Goal: Task Accomplishment & Management: Manage account settings

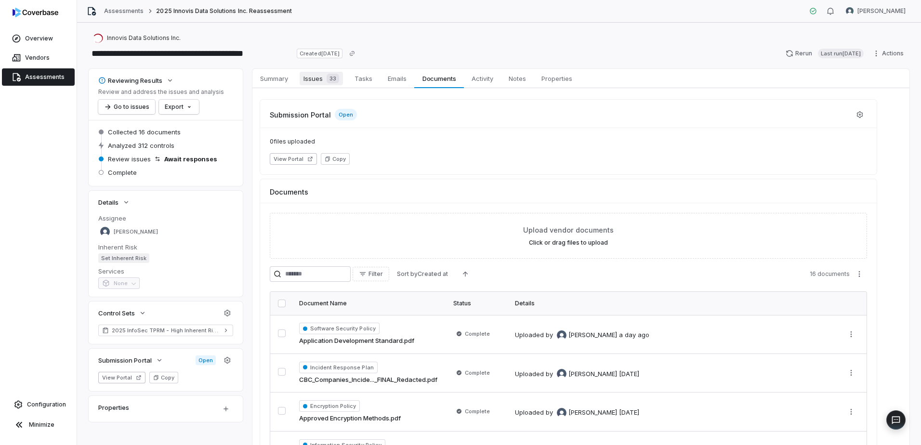
click at [333, 82] on span "33" at bounding box center [332, 79] width 13 height 10
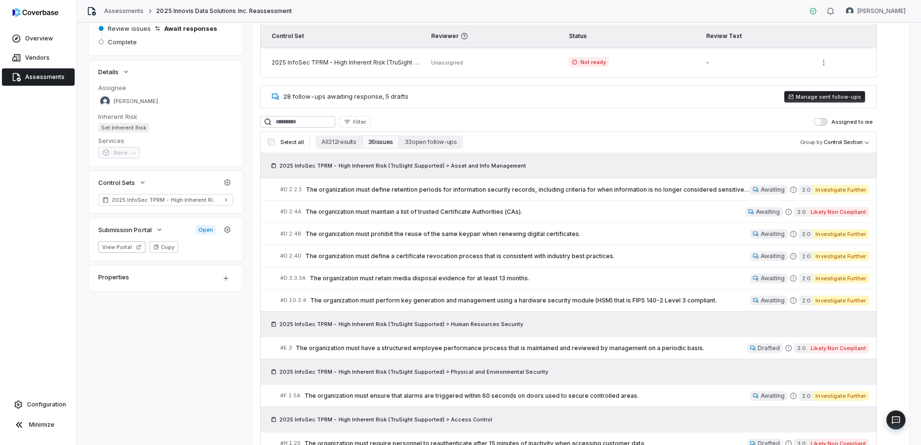
scroll to position [241, 0]
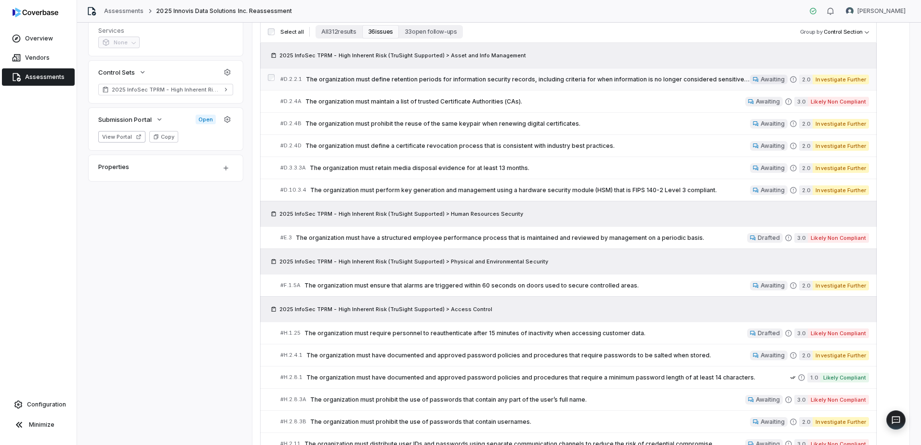
click at [770, 77] on span "Awaiting" at bounding box center [772, 80] width 24 height 8
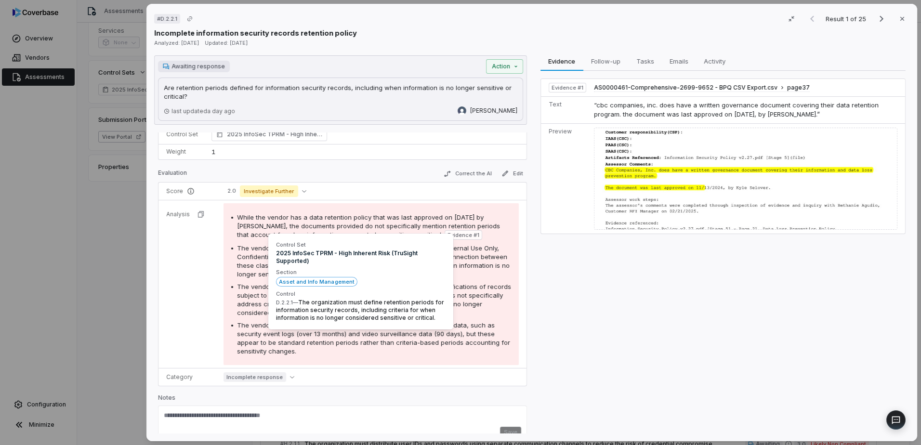
scroll to position [109, 0]
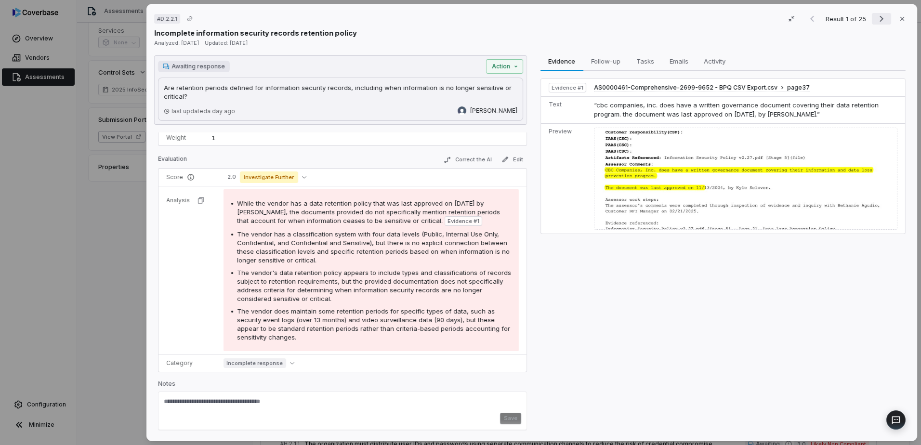
click at [880, 21] on icon "Next result" at bounding box center [881, 19] width 12 height 12
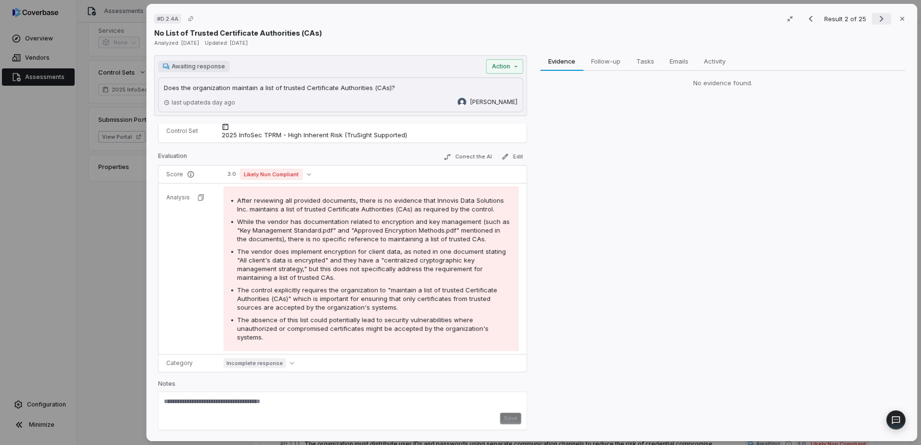
scroll to position [75, 0]
click at [880, 21] on icon "Next result" at bounding box center [881, 19] width 12 height 12
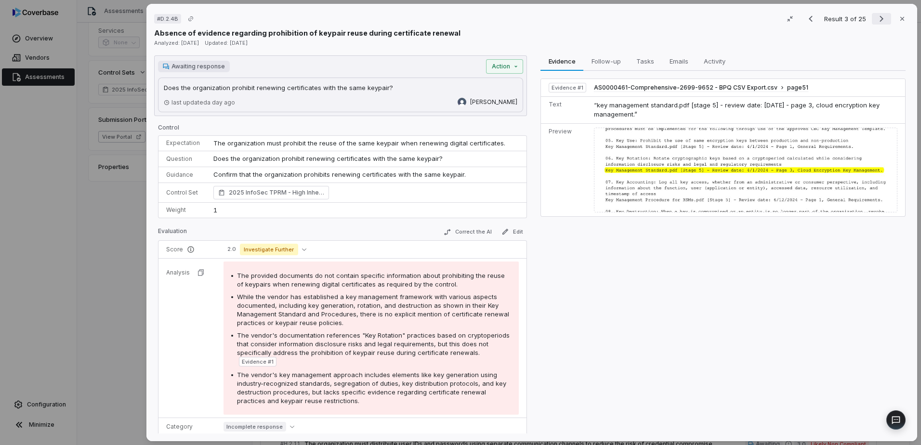
click at [880, 21] on icon "Next result" at bounding box center [881, 19] width 12 height 12
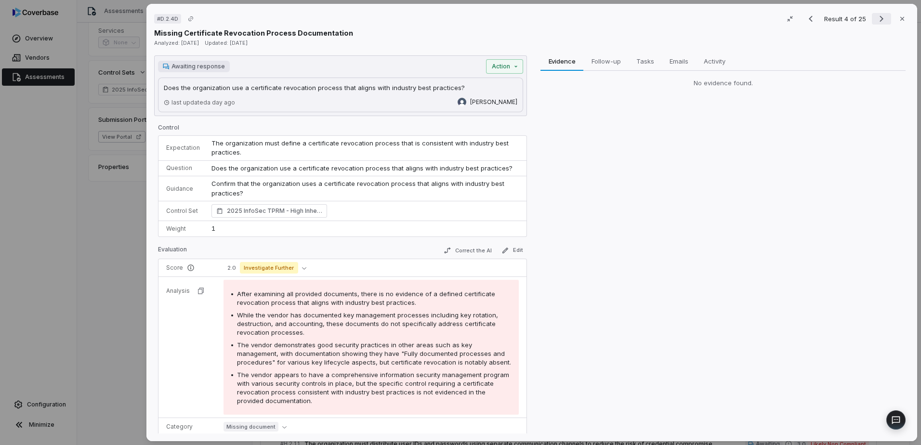
click at [880, 21] on icon "Next result" at bounding box center [881, 19] width 12 height 12
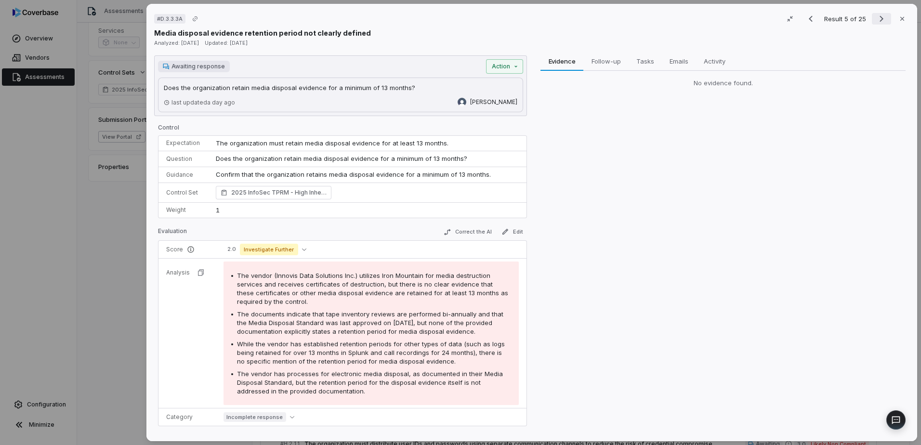
click at [880, 21] on icon "Next result" at bounding box center [881, 19] width 12 height 12
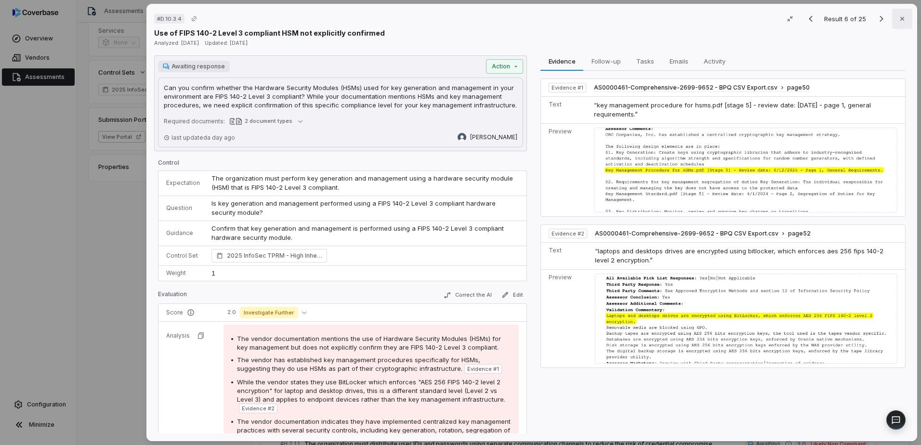
click at [902, 18] on button "Close" at bounding box center [902, 19] width 20 height 20
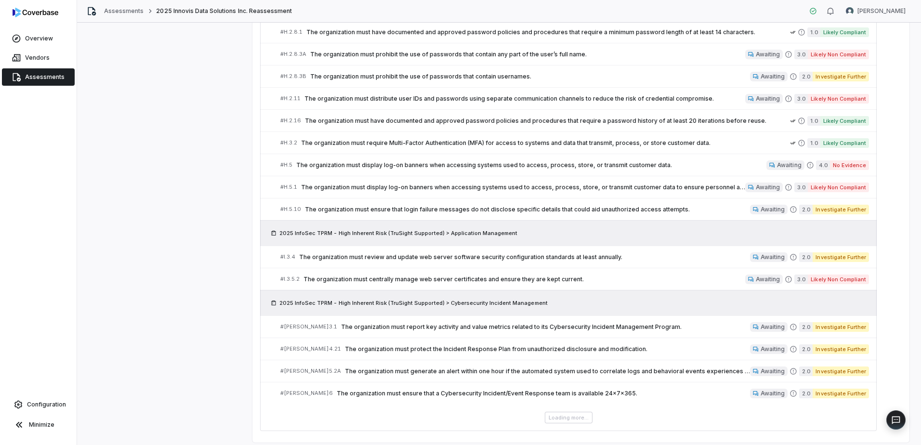
scroll to position [614, 0]
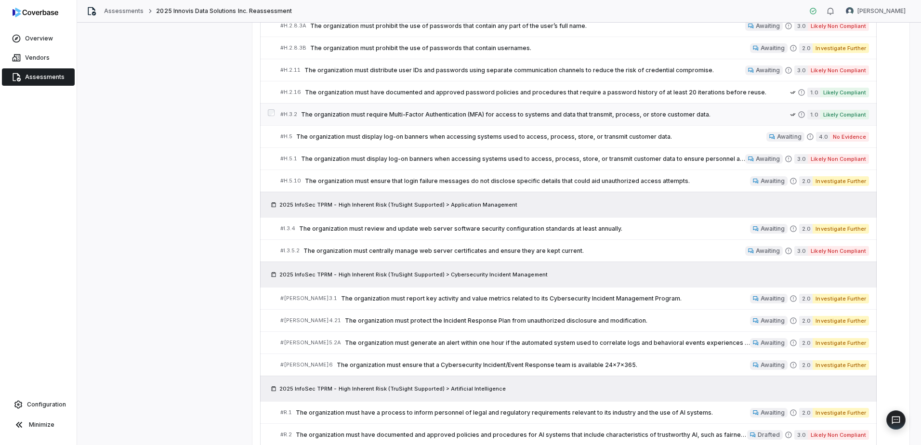
click at [650, 114] on span "The organization must require Multi-Factor Authentication (MFA) for access to s…" at bounding box center [545, 115] width 489 height 8
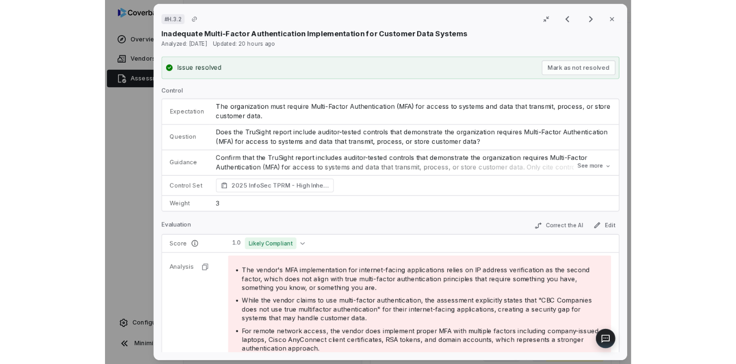
scroll to position [614, 0]
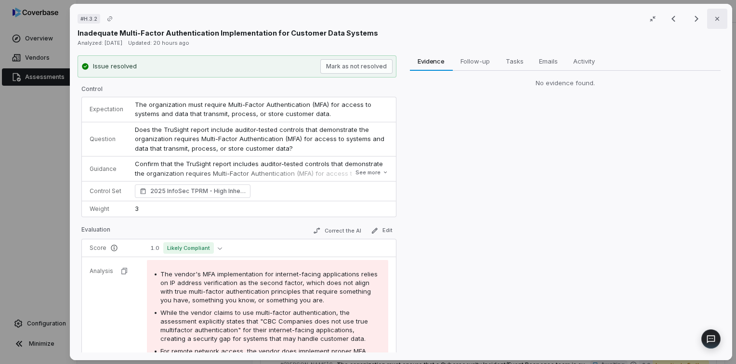
click at [714, 18] on icon "button" at bounding box center [717, 19] width 8 height 8
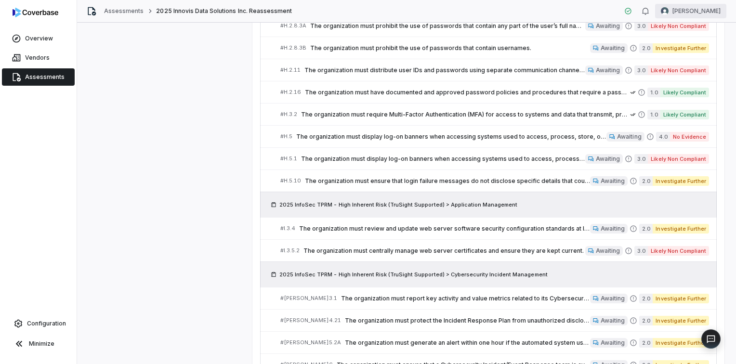
click at [705, 9] on html "**********" at bounding box center [368, 182] width 736 height 364
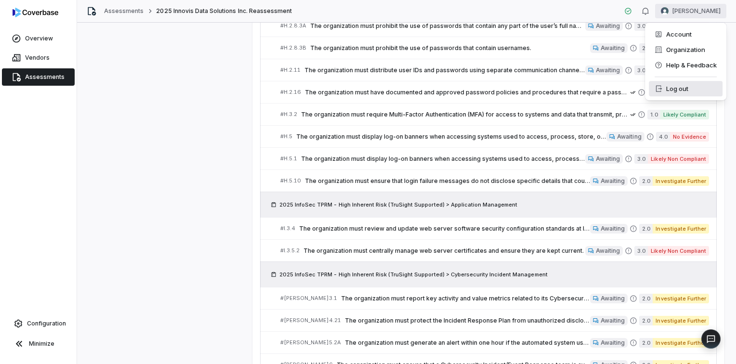
click at [691, 87] on div "Log out" at bounding box center [686, 88] width 74 height 15
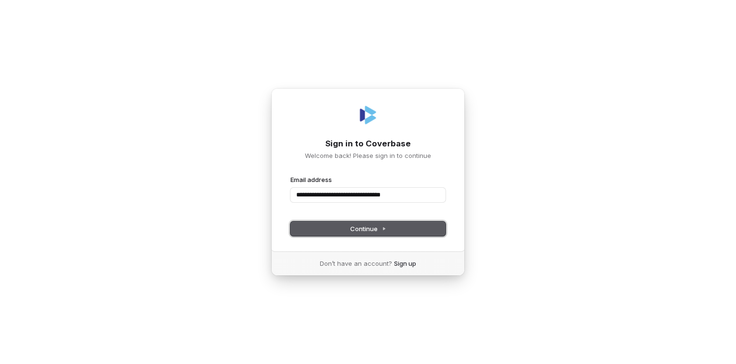
click at [373, 229] on span "Continue" at bounding box center [368, 228] width 36 height 9
type input "**********"
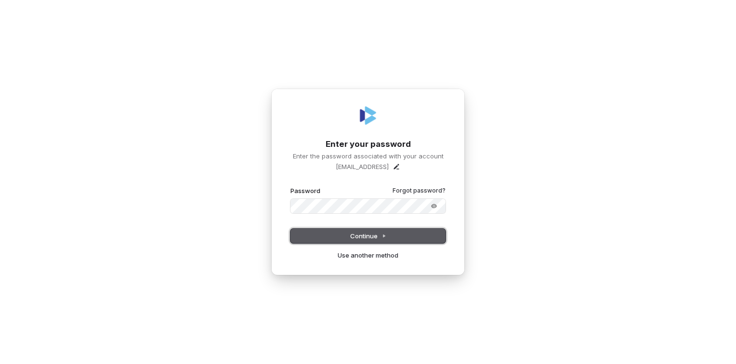
click at [366, 236] on span "Continue" at bounding box center [368, 236] width 36 height 9
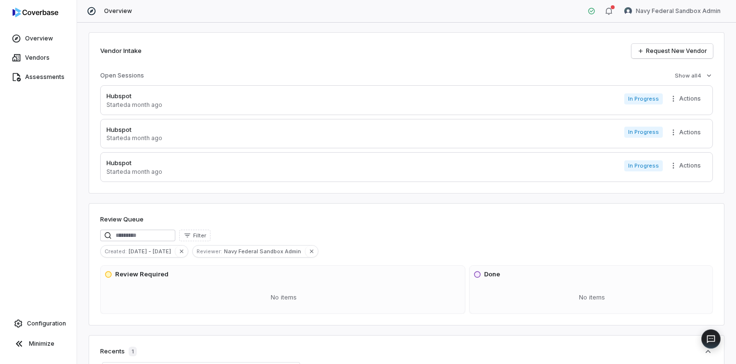
click at [297, 69] on div "Vendor Intake Request New Vendor Open Sessions Show all 4 Hubspot Started a mon…" at bounding box center [407, 112] width 636 height 161
click at [668, 12] on html "Overview Vendors Assessments Configuration Minimize Overview Navy Federal Sandb…" at bounding box center [368, 182] width 736 height 364
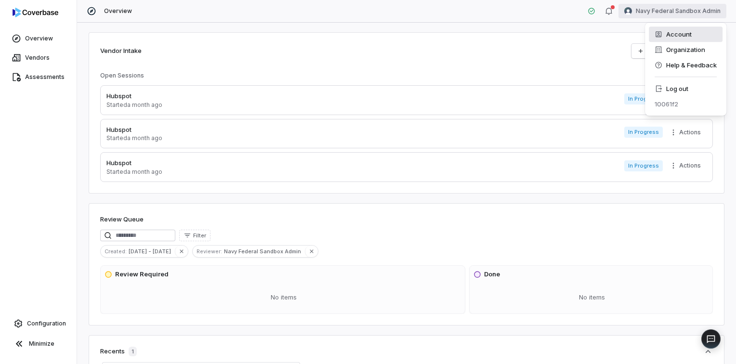
click at [685, 39] on div "Account" at bounding box center [686, 33] width 74 height 15
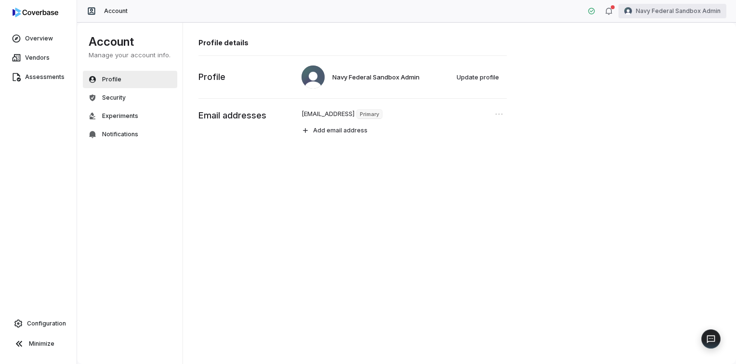
click at [683, 9] on html "Overview Vendors Assessments Configuration Minimize Account Navy Federal Sandbo…" at bounding box center [368, 182] width 736 height 364
click at [680, 52] on div "Organization" at bounding box center [686, 49] width 74 height 15
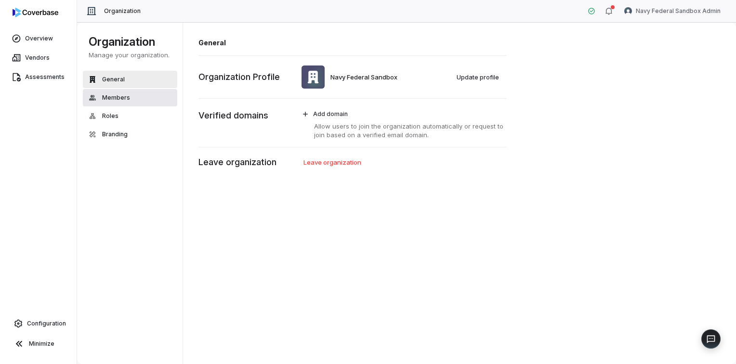
click at [125, 98] on span "Members" at bounding box center [116, 98] width 28 height 8
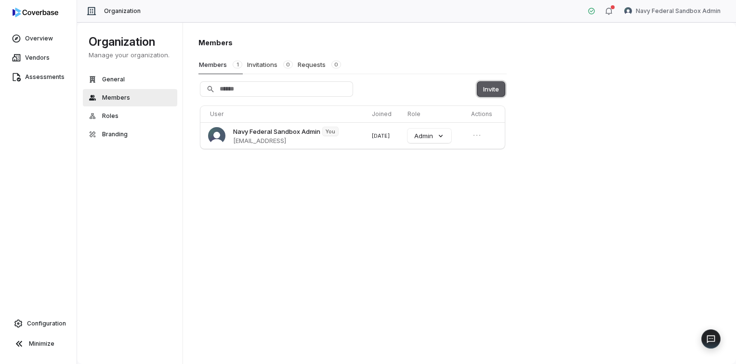
click at [492, 85] on button "Invite" at bounding box center [490, 89] width 27 height 14
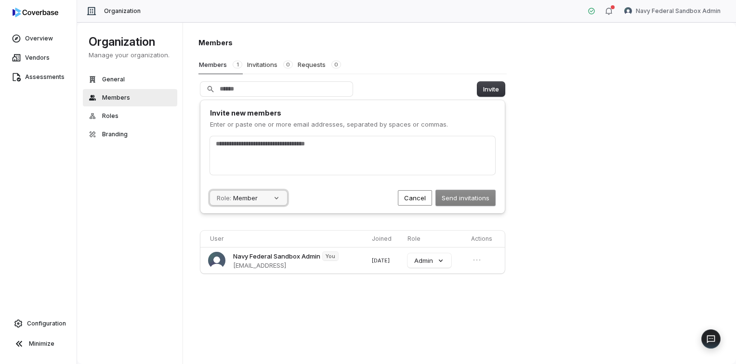
click at [281, 200] on button "Role: Member" at bounding box center [248, 198] width 77 height 14
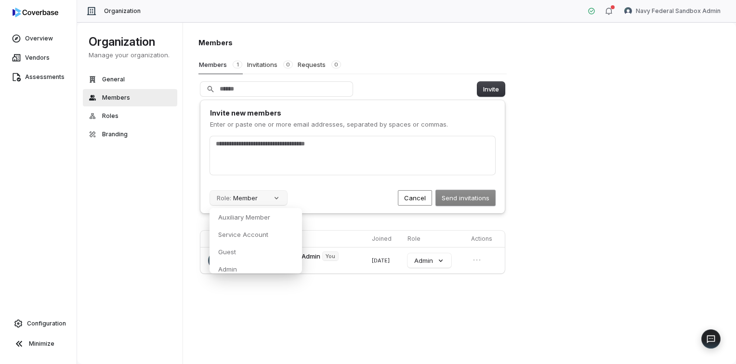
scroll to position [21, 0]
click at [264, 246] on div "Admin" at bounding box center [255, 248] width 91 height 16
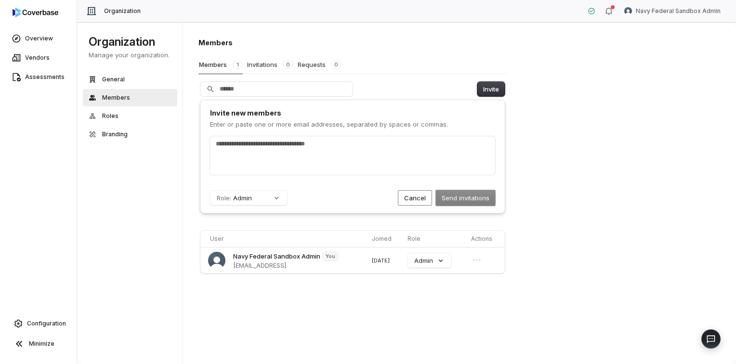
click at [339, 204] on div "Role: Admin Send invitations Cancel" at bounding box center [352, 197] width 285 height 15
click at [289, 152] on div at bounding box center [352, 155] width 285 height 39
click at [410, 197] on button "Cancel" at bounding box center [415, 197] width 34 height 15
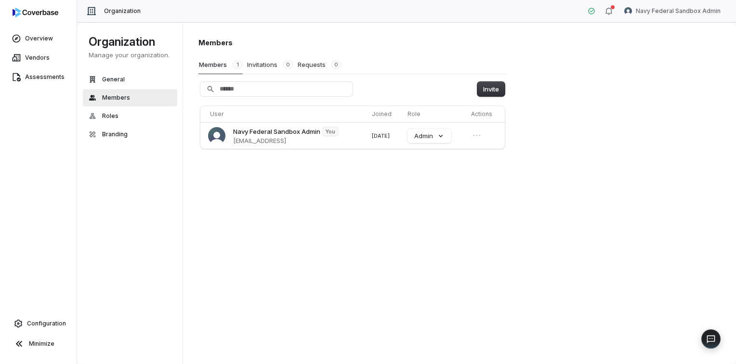
click at [391, 198] on div "Members Members 1 Invitations 0 Requests 0 Invite User Joined Role Actions Navy…" at bounding box center [459, 193] width 553 height 342
click at [643, 12] on html "Overview Vendors Assessments Configuration Minimize Organization Navy Federal S…" at bounding box center [368, 182] width 736 height 364
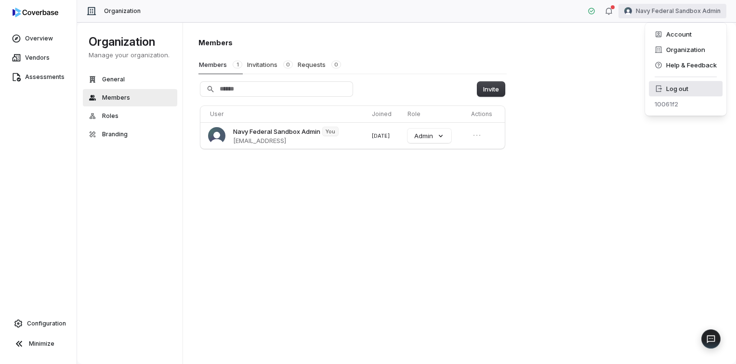
click at [688, 91] on div "Log out" at bounding box center [686, 88] width 74 height 15
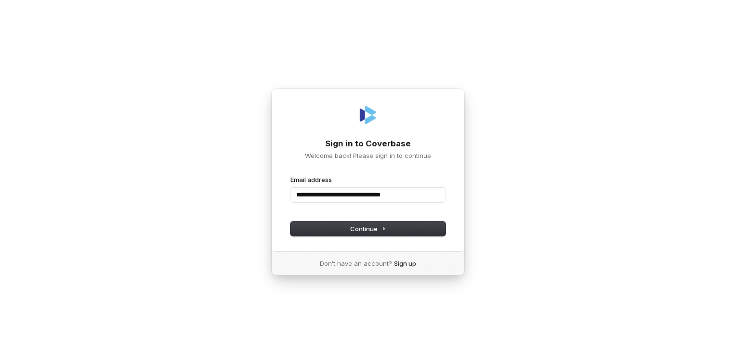
type input "**********"
drag, startPoint x: 416, startPoint y: 196, endPoint x: 197, endPoint y: 193, distance: 219.1
click at [197, 193] on div "**********" at bounding box center [368, 182] width 736 height 364
click at [355, 233] on button "Continue" at bounding box center [367, 229] width 155 height 14
type input "**********"
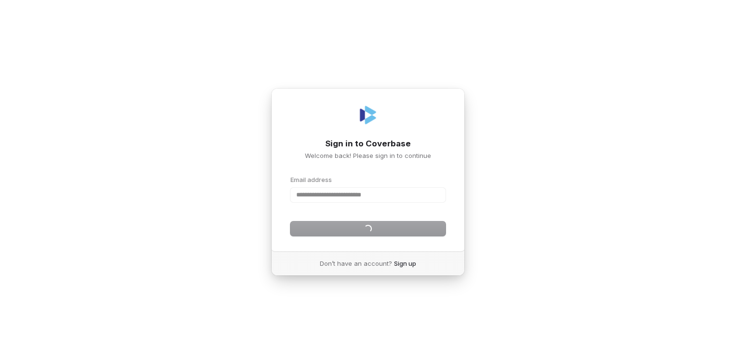
click at [364, 194] on div "**********" at bounding box center [367, 190] width 155 height 31
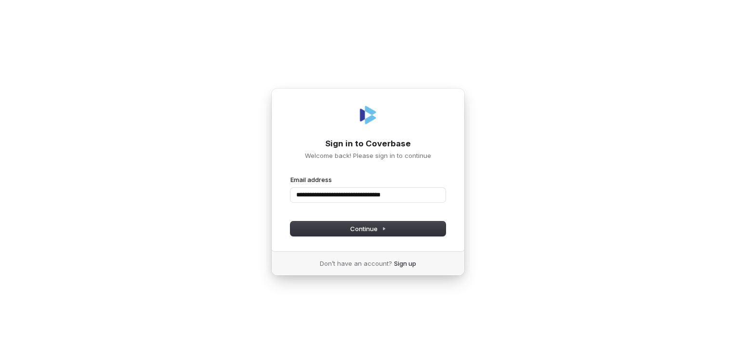
drag, startPoint x: 392, startPoint y: 198, endPoint x: 183, endPoint y: 189, distance: 209.7
click at [183, 189] on div "**********" at bounding box center [368, 182] width 736 height 364
click at [383, 229] on icon at bounding box center [384, 229] width 2 height 2
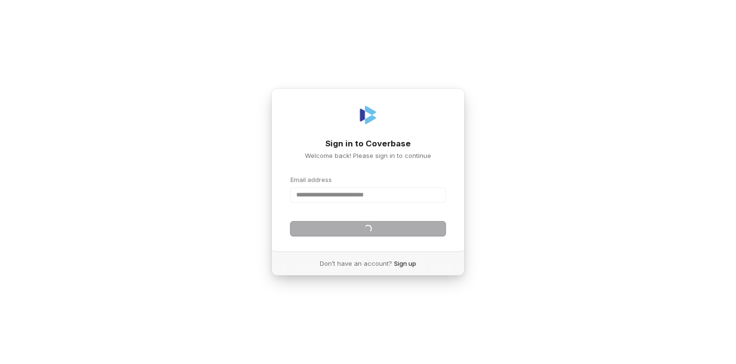
type input "**********"
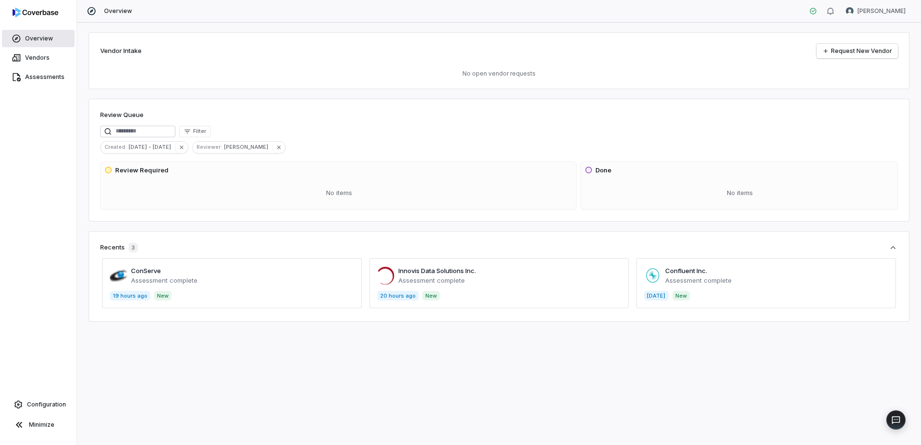
click at [36, 39] on span "Overview" at bounding box center [39, 39] width 28 height 8
click at [43, 82] on link "Assessments" at bounding box center [38, 76] width 73 height 17
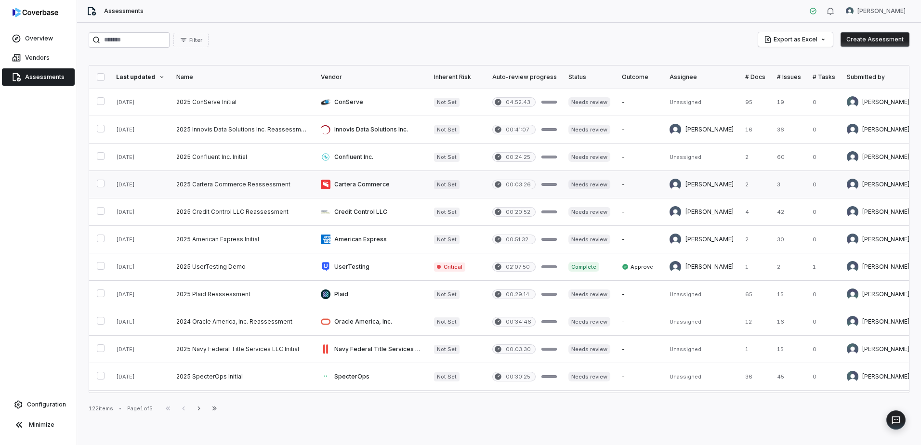
click at [248, 186] on link at bounding box center [242, 184] width 144 height 27
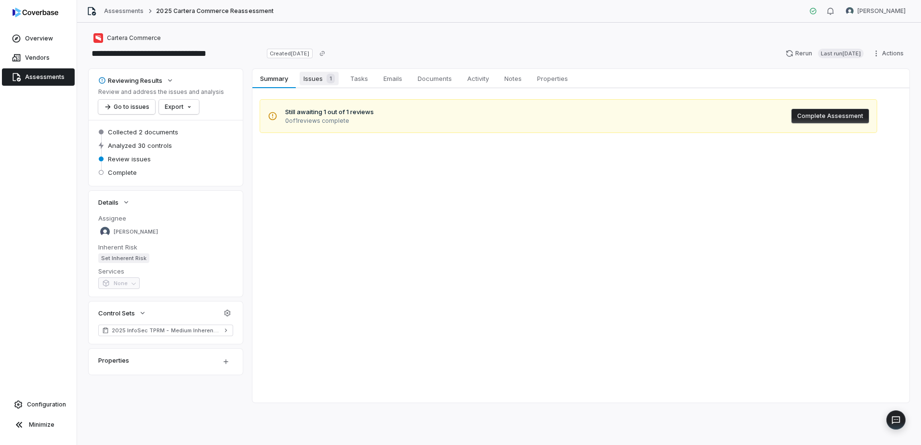
click at [316, 82] on span "Issues 1" at bounding box center [319, 78] width 39 height 13
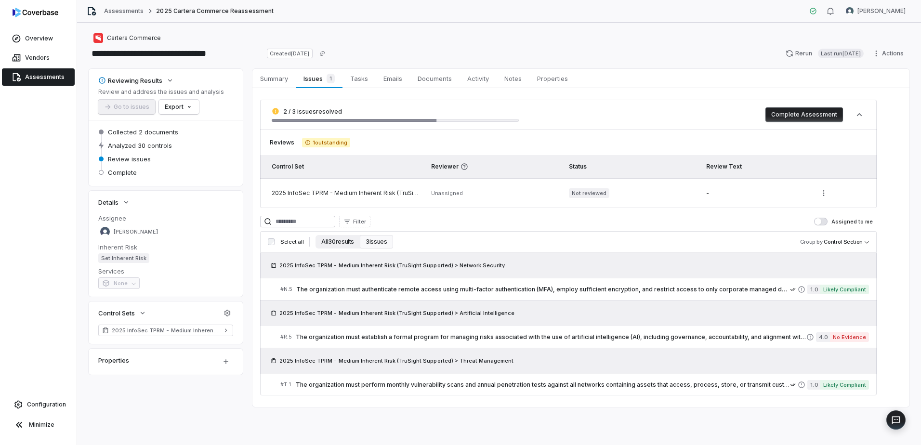
click at [338, 238] on button "All 30 results" at bounding box center [337, 241] width 44 height 13
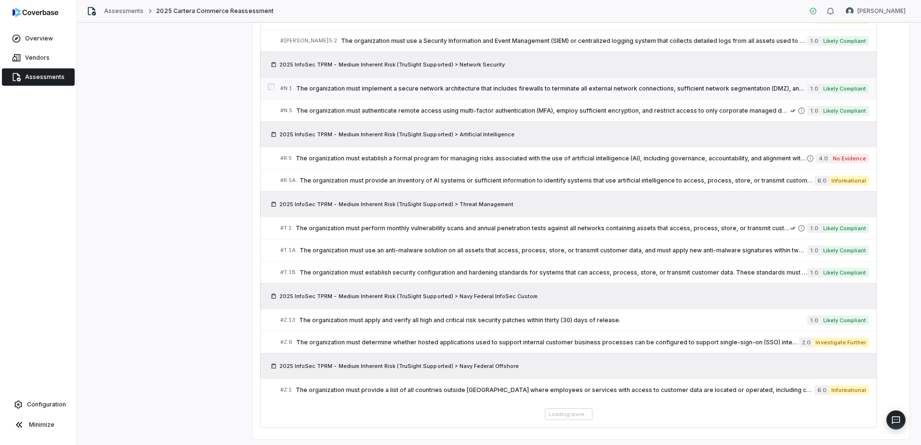
scroll to position [737, 0]
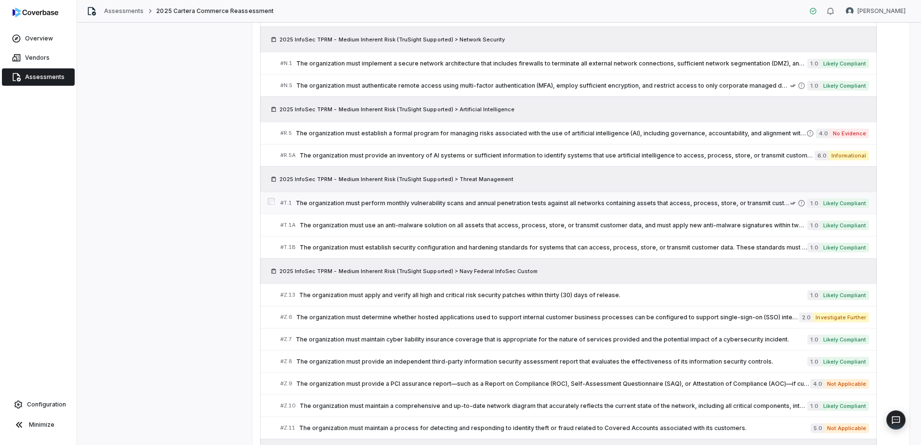
click at [735, 204] on span "The organization must perform monthly vulnerability scans and annual penetratio…" at bounding box center [543, 203] width 494 height 8
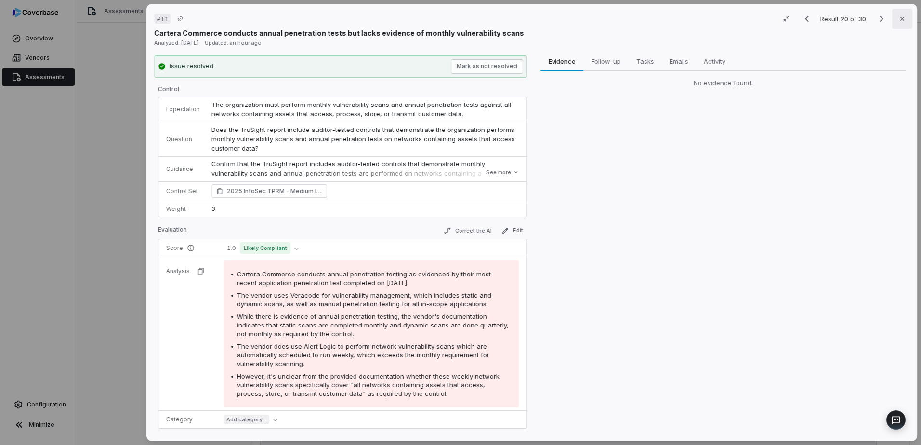
click at [735, 21] on icon "button" at bounding box center [902, 19] width 8 height 8
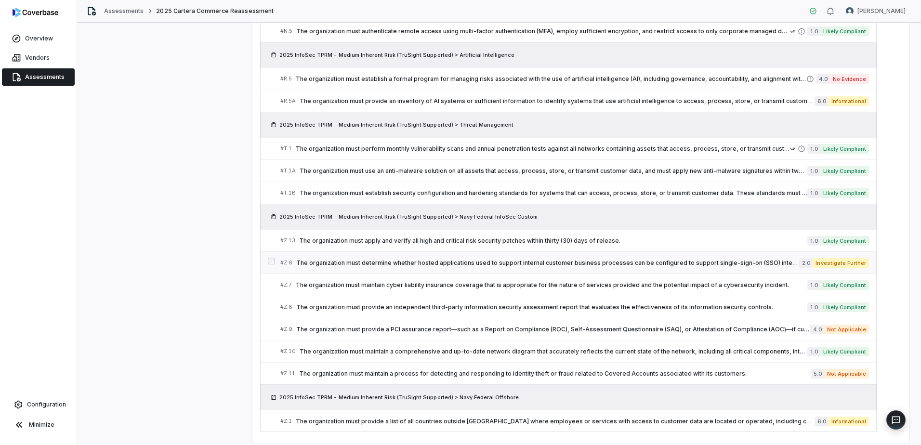
scroll to position [821, 0]
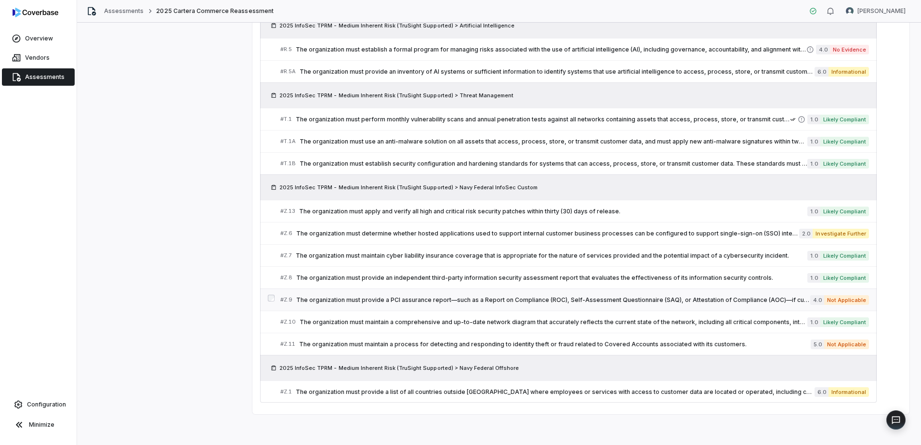
click at [685, 300] on span "The organization must provide a PCI assurance report—such as a Report on Compli…" at bounding box center [553, 300] width 514 height 8
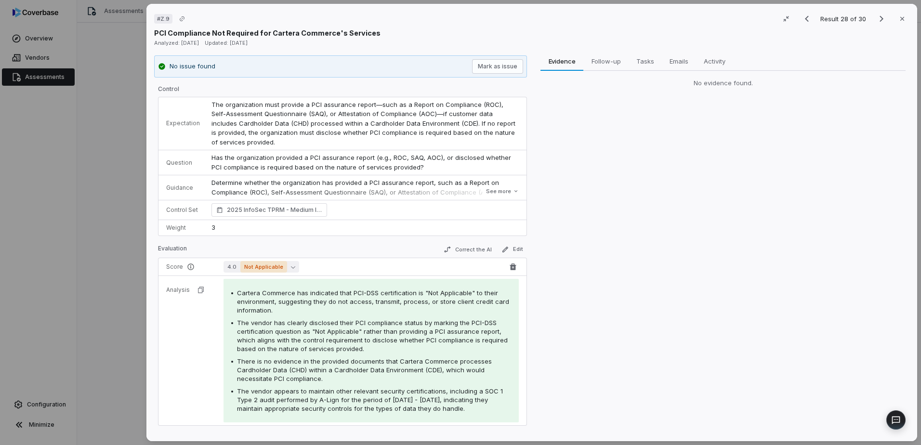
click at [295, 269] on button "4.0 Not Applicable" at bounding box center [261, 267] width 76 height 12
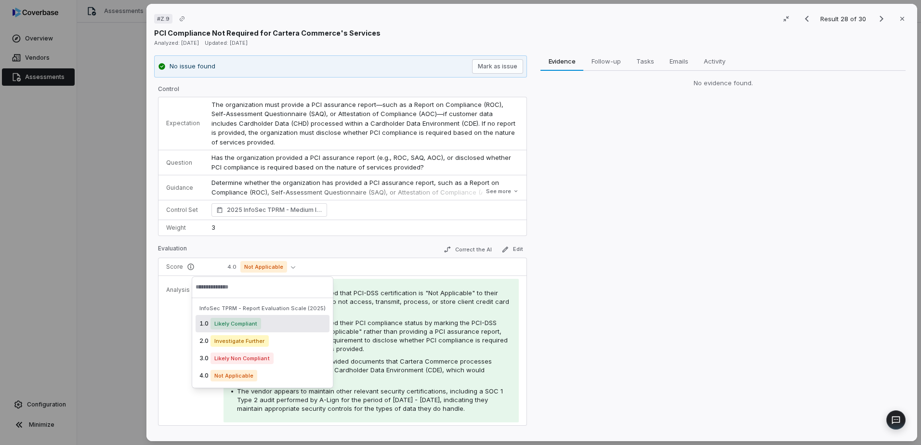
click at [651, 276] on div "Evidence Evidence Follow-up Follow-up Tasks Tasks Emails Emails Activity Activi…" at bounding box center [722, 244] width 373 height 378
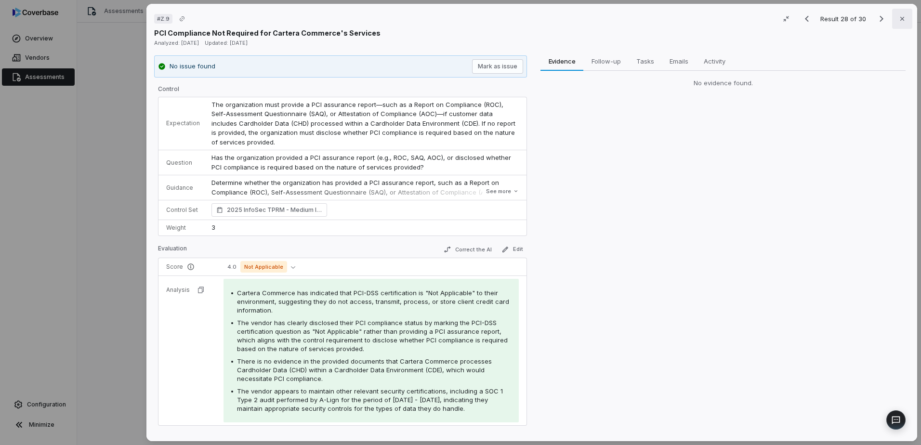
click at [735, 18] on icon "button" at bounding box center [902, 19] width 8 height 8
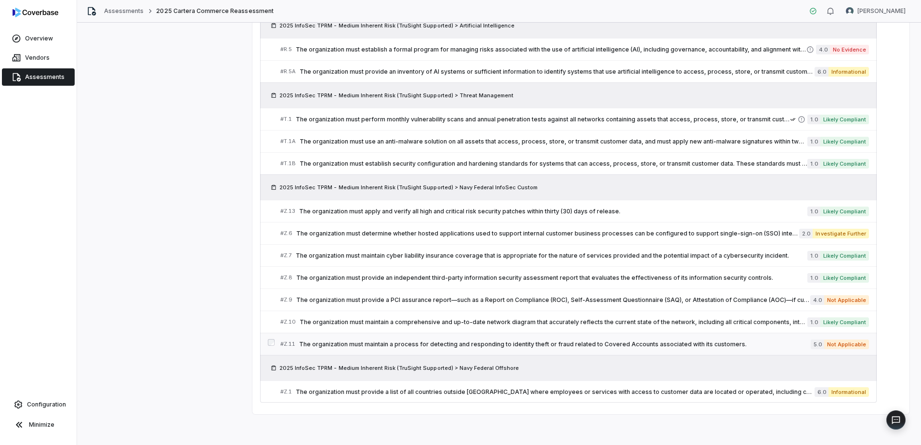
click at [680, 345] on span "The organization must maintain a process for detecting and responding to identi…" at bounding box center [554, 344] width 511 height 8
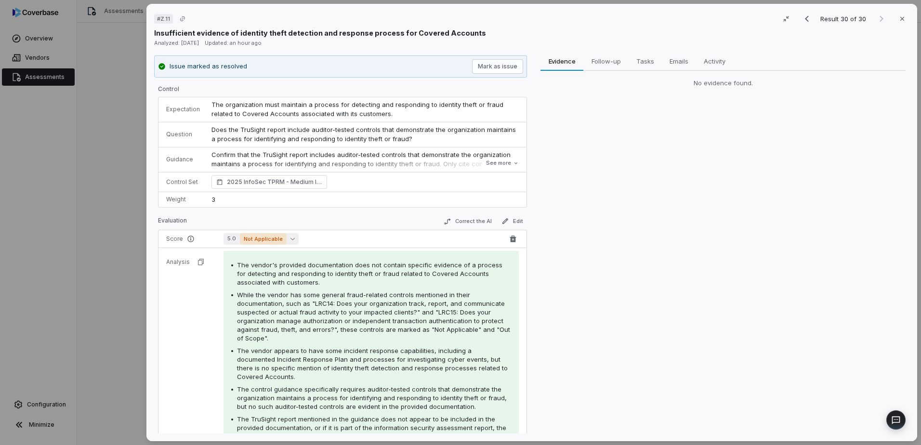
click at [294, 237] on button "5.0 Not Applicable" at bounding box center [260, 239] width 75 height 12
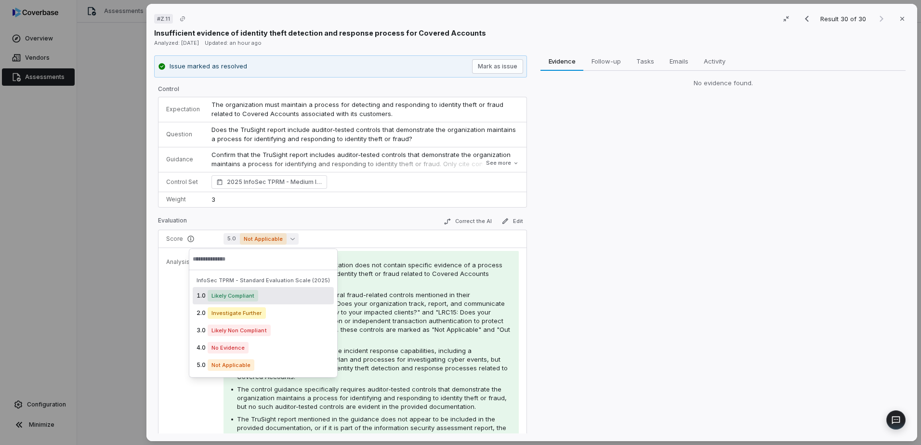
click at [733, 270] on div "Evidence Evidence Follow-up Follow-up Tasks Tasks Emails Emails Activity Activi…" at bounding box center [722, 244] width 373 height 378
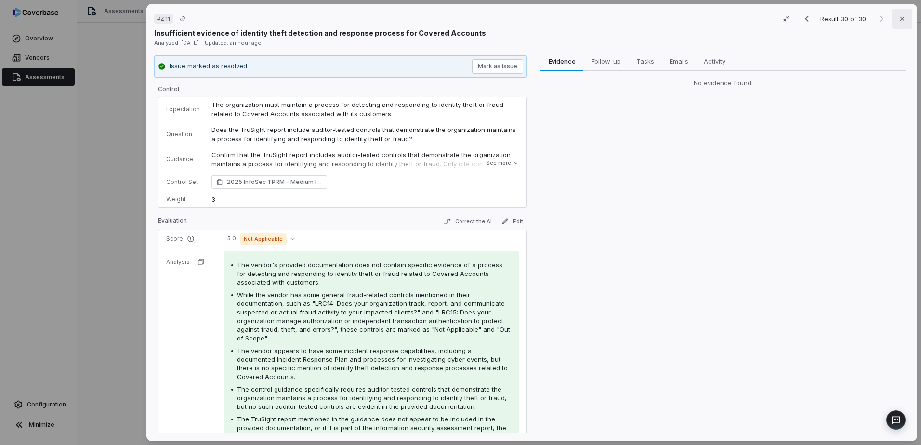
click at [735, 20] on icon "button" at bounding box center [902, 19] width 8 height 8
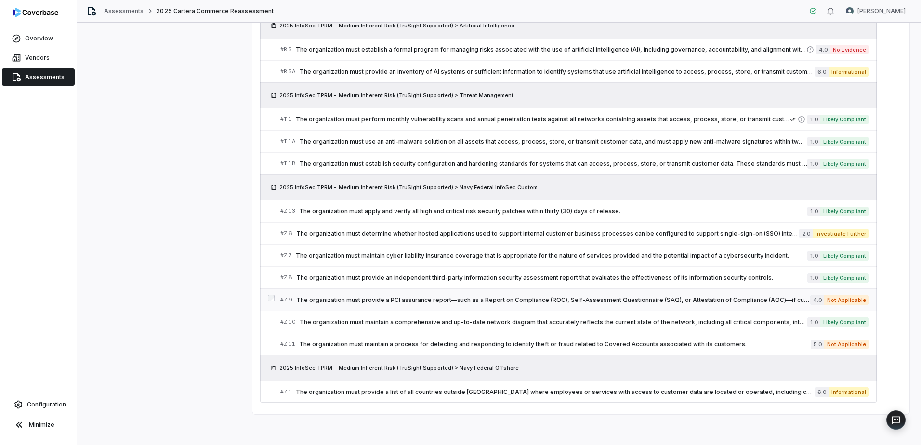
click at [716, 297] on span "The organization must provide a PCI assurance report—such as a Report on Compli…" at bounding box center [553, 300] width 514 height 8
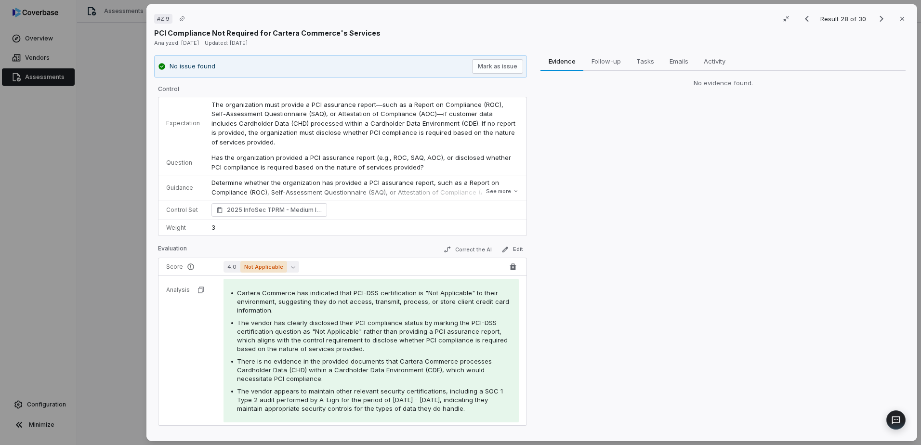
click at [290, 271] on button "4.0 Not Applicable" at bounding box center [261, 267] width 76 height 12
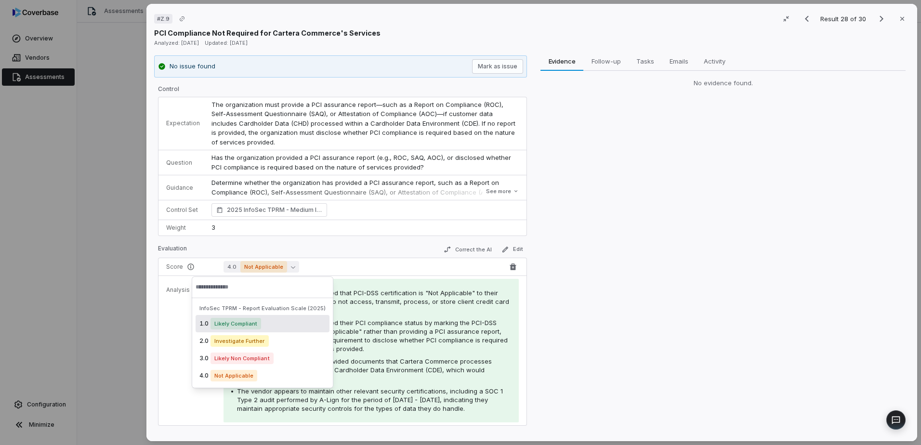
click at [394, 272] on span "4.0 Not Applicable" at bounding box center [363, 267] width 280 height 12
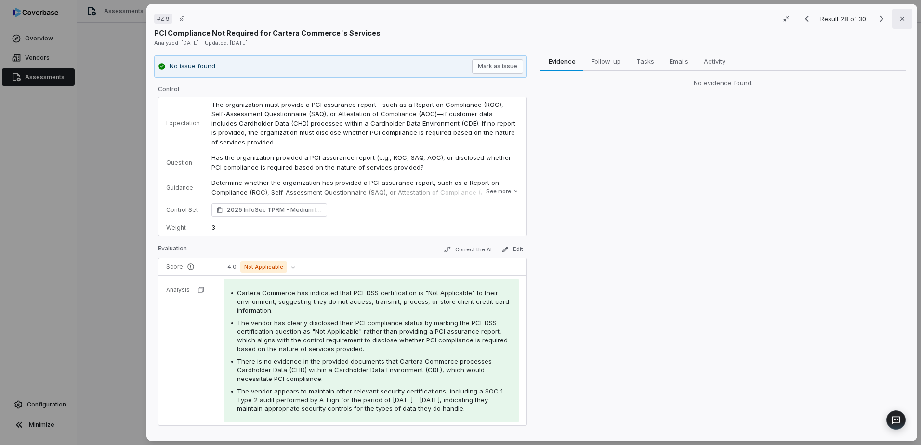
click at [735, 25] on button "Close" at bounding box center [902, 19] width 20 height 20
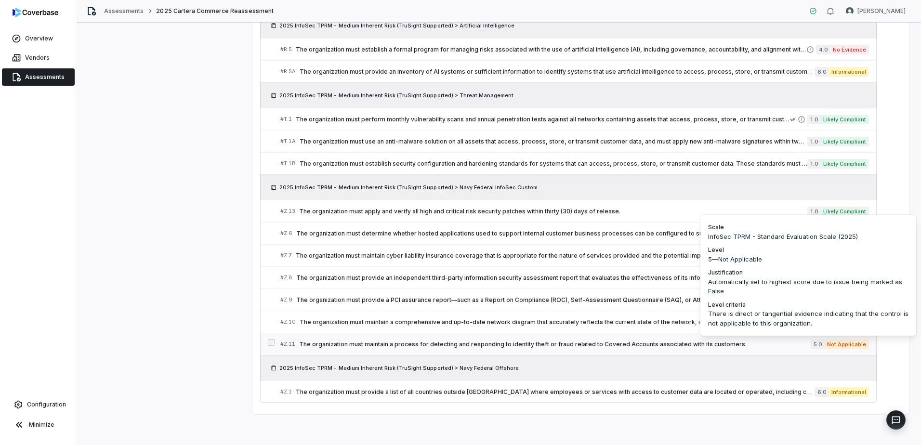
click at [735, 342] on span "Not Applicable" at bounding box center [846, 344] width 45 height 10
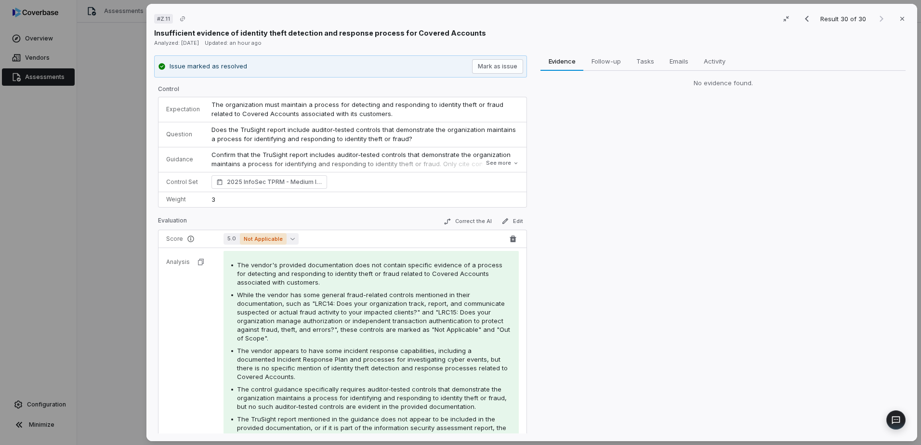
click at [293, 240] on button "5.0 Not Applicable" at bounding box center [260, 239] width 75 height 12
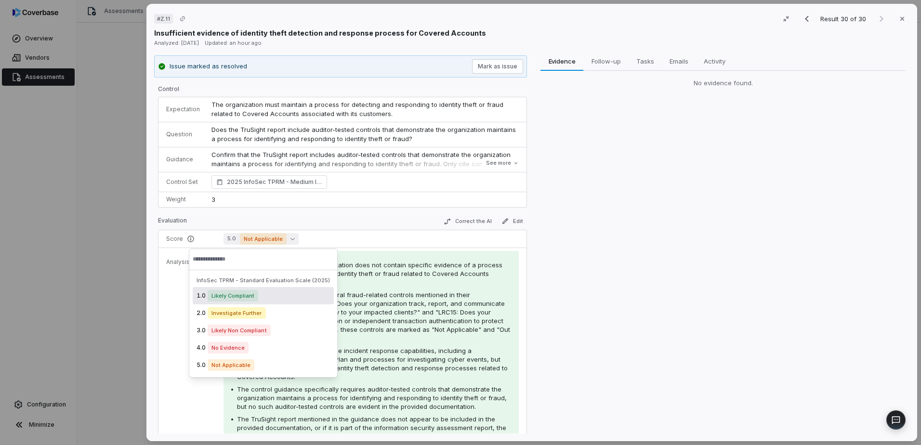
click at [632, 249] on div "Evidence Evidence Follow-up Follow-up Tasks Tasks Emails Emails Activity Activi…" at bounding box center [722, 244] width 373 height 378
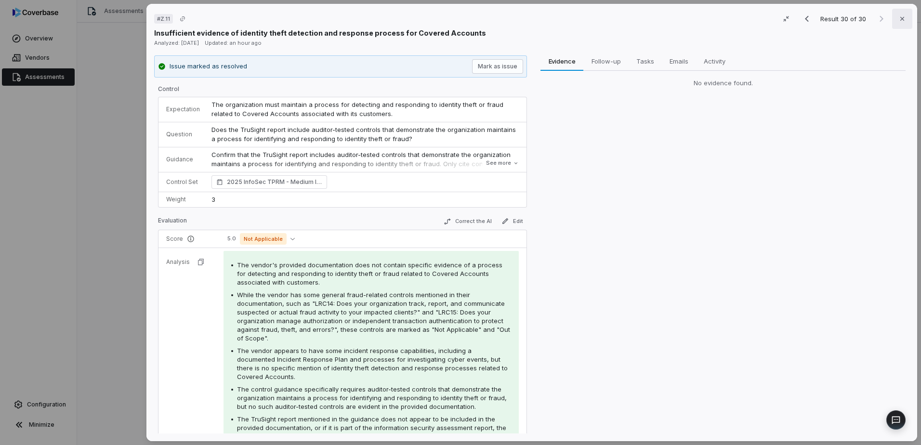
click at [735, 20] on icon "button" at bounding box center [902, 19] width 8 height 8
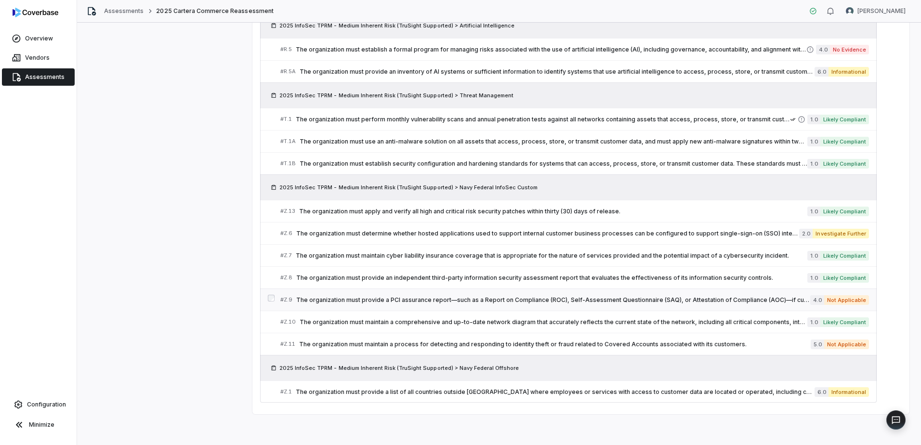
click at [735, 303] on span "Not Applicable" at bounding box center [846, 300] width 45 height 10
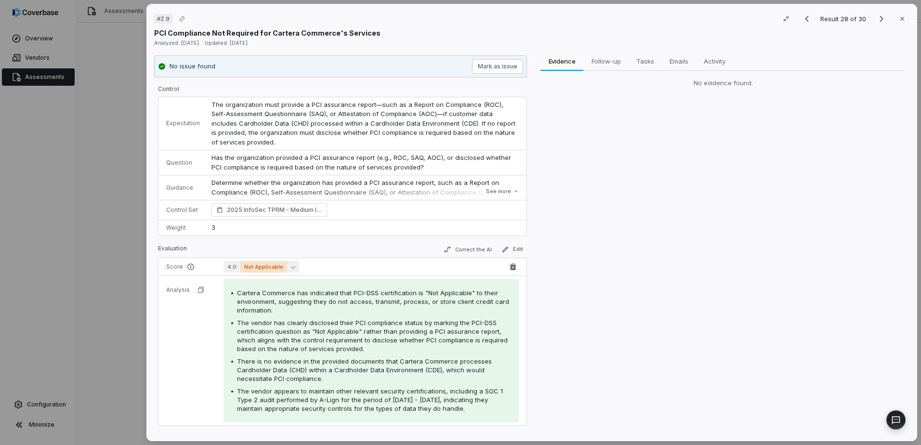
click at [290, 270] on button "4.0 Not Applicable" at bounding box center [261, 267] width 76 height 12
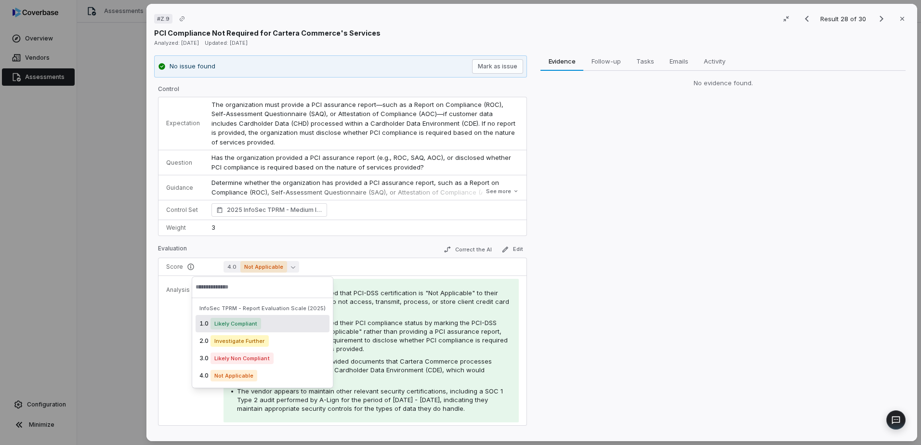
click at [642, 260] on div "Evidence Evidence Follow-up Follow-up Tasks Tasks Emails Emails Activity Activi…" at bounding box center [722, 244] width 373 height 378
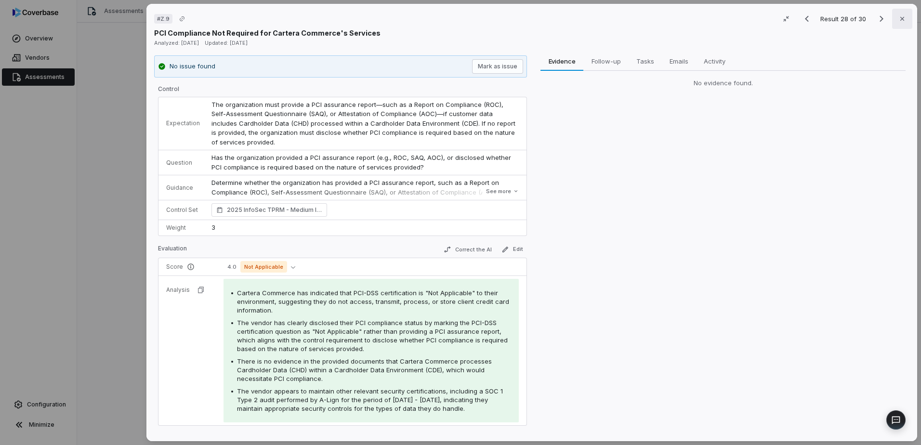
click at [735, 21] on button "Close" at bounding box center [902, 19] width 20 height 20
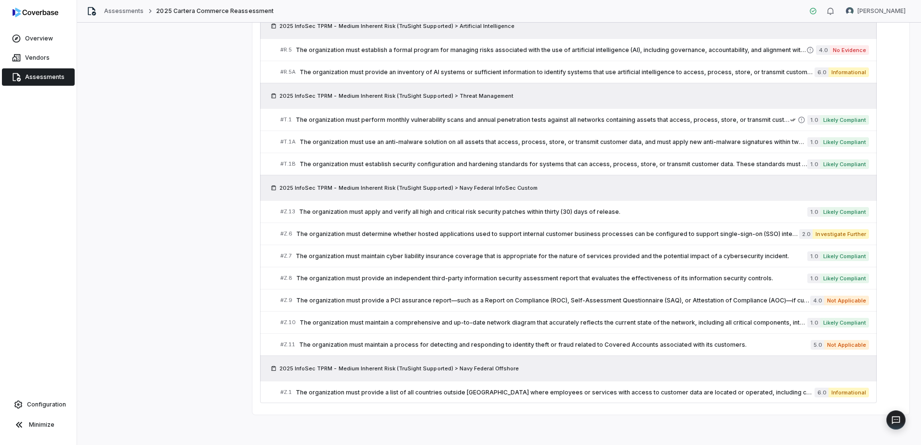
scroll to position [821, 0]
click at [50, 364] on span "Configuration" at bounding box center [46, 405] width 39 height 8
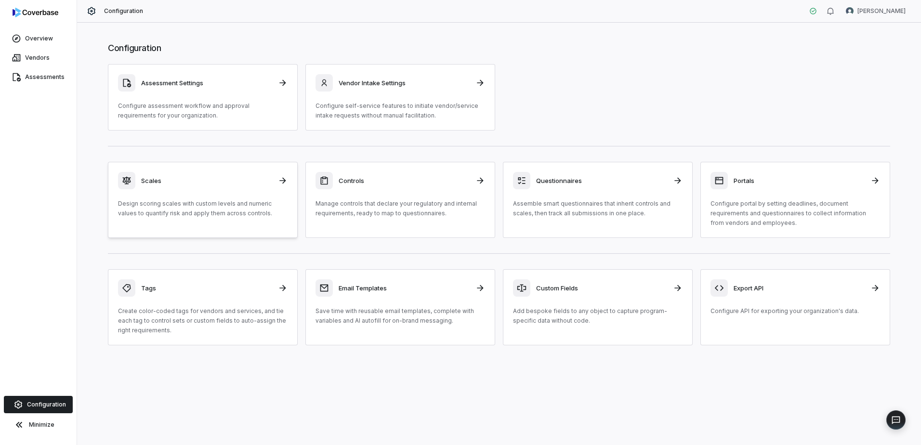
click at [181, 182] on h3 "Scales" at bounding box center [206, 180] width 131 height 9
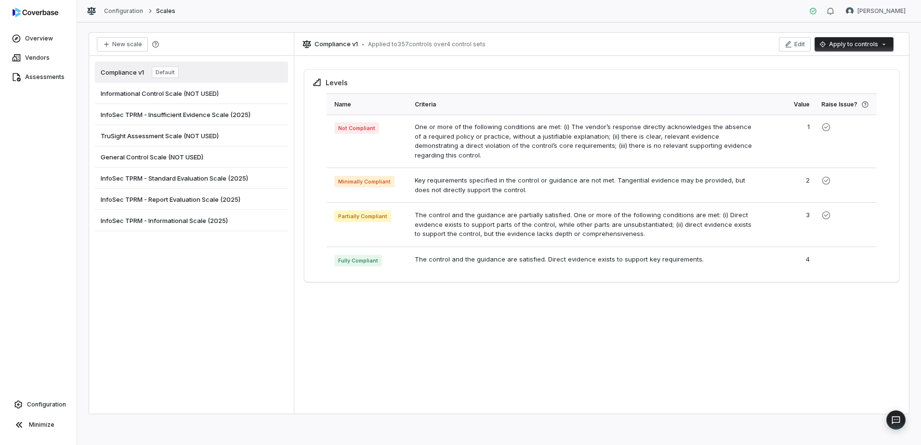
click at [204, 205] on div "InfoSec TPRM - Report Evaluation Scale (2025)" at bounding box center [191, 199] width 193 height 21
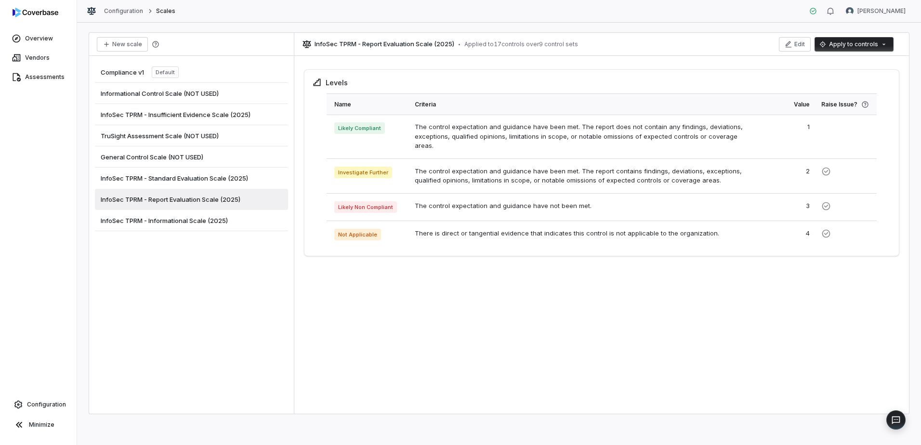
click at [206, 181] on span "InfoSec TPRM - Standard Evaluation Scale (2025)" at bounding box center [174, 178] width 147 height 9
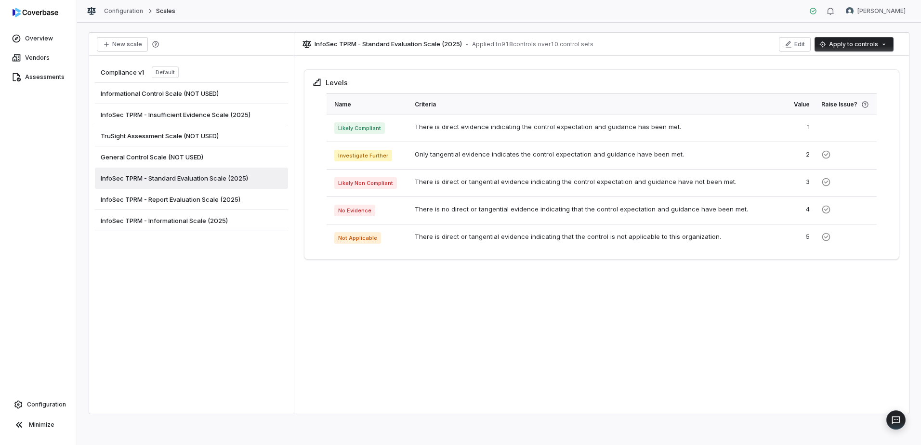
click at [197, 198] on span "InfoSec TPRM - Report Evaluation Scale (2025)" at bounding box center [171, 199] width 140 height 9
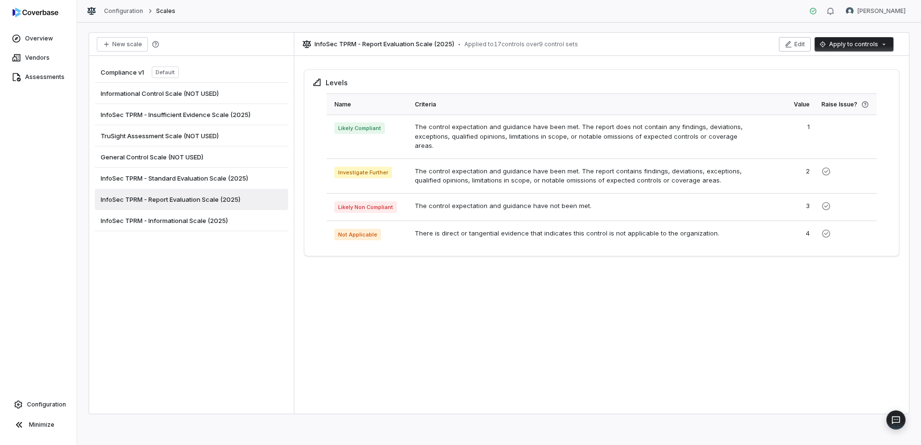
click at [735, 45] on icon "button" at bounding box center [788, 44] width 8 height 8
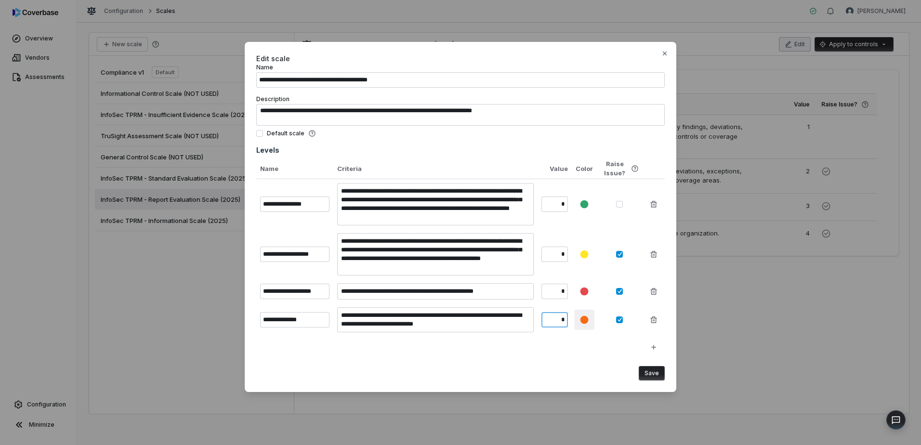
drag, startPoint x: 561, startPoint y: 323, endPoint x: 578, endPoint y: 321, distance: 16.5
click at [578, 321] on tr "**********" at bounding box center [460, 319] width 408 height 33
type input "*"
type textarea "*"
type input "*"
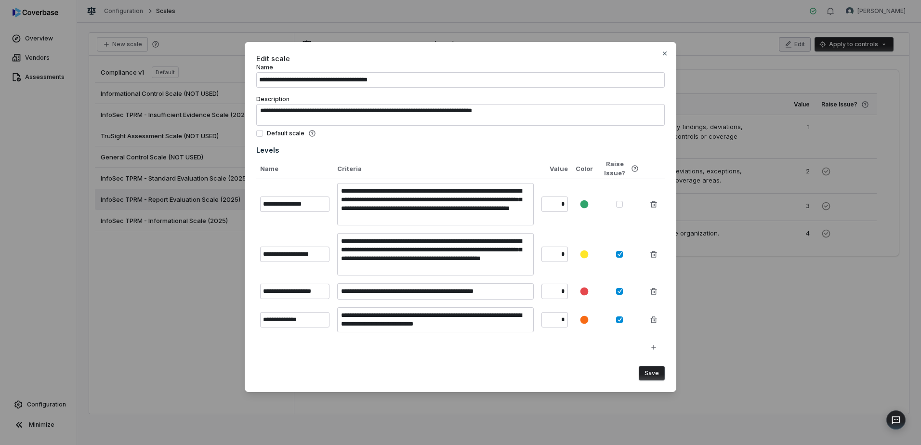
click at [653, 364] on button "Save" at bounding box center [652, 373] width 26 height 14
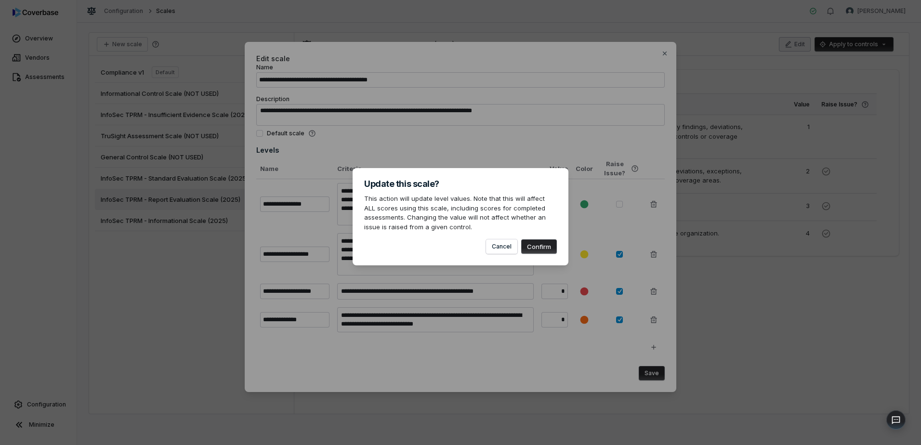
click at [544, 248] on button "Confirm" at bounding box center [539, 246] width 36 height 14
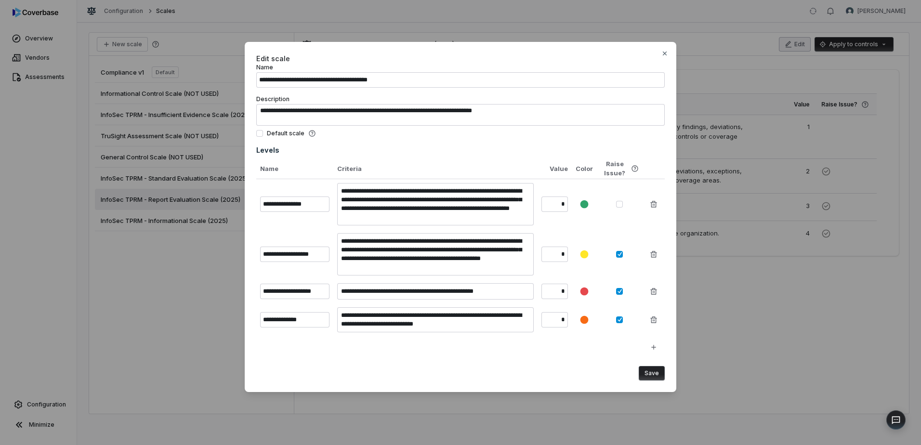
type textarea "*"
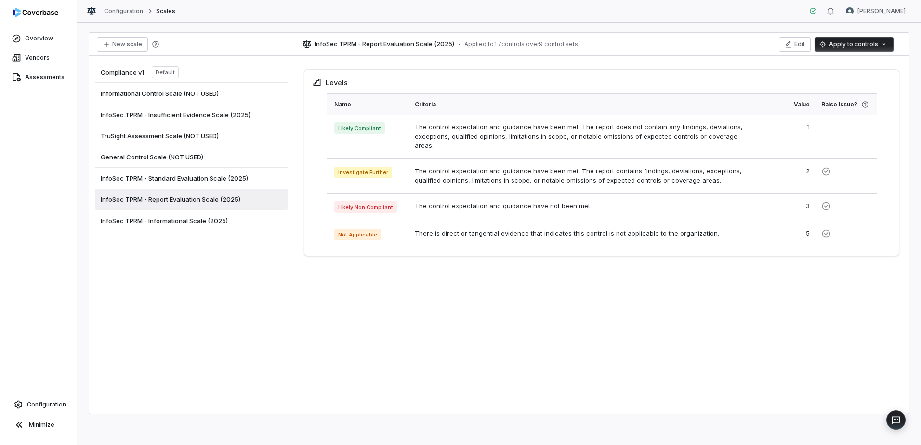
click at [177, 219] on span "InfoSec TPRM - Informational Scale (2025)" at bounding box center [164, 220] width 127 height 9
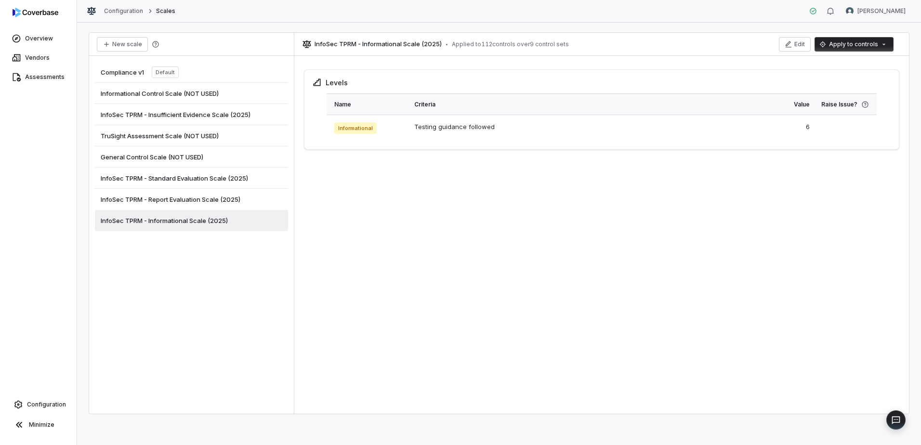
click at [176, 202] on span "InfoSec TPRM - Report Evaluation Scale (2025)" at bounding box center [171, 199] width 140 height 9
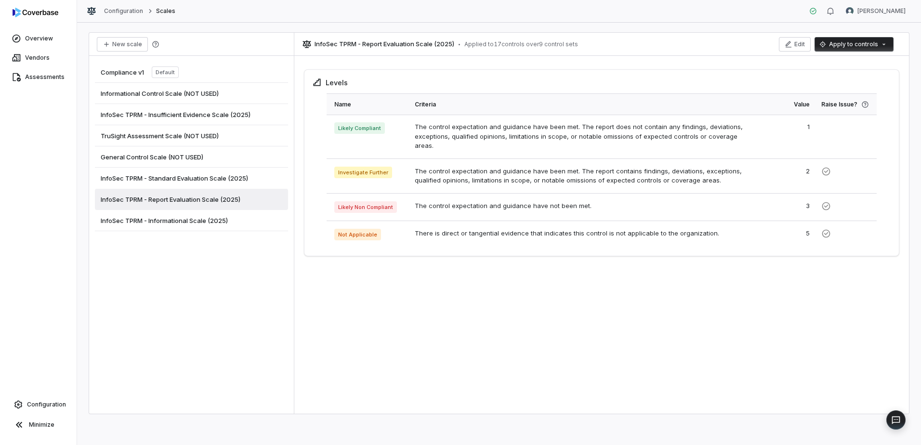
click at [174, 180] on span "InfoSec TPRM - Standard Evaluation Scale (2025)" at bounding box center [174, 178] width 147 height 9
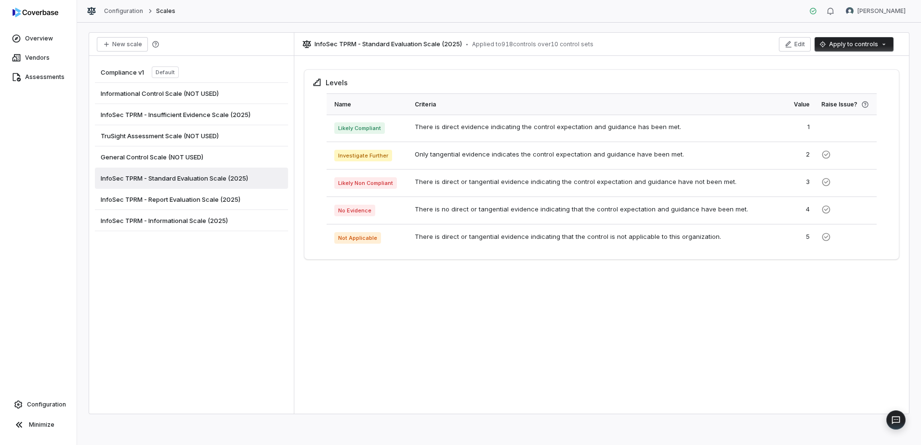
click at [170, 199] on span "InfoSec TPRM - Report Evaluation Scale (2025)" at bounding box center [171, 199] width 140 height 9
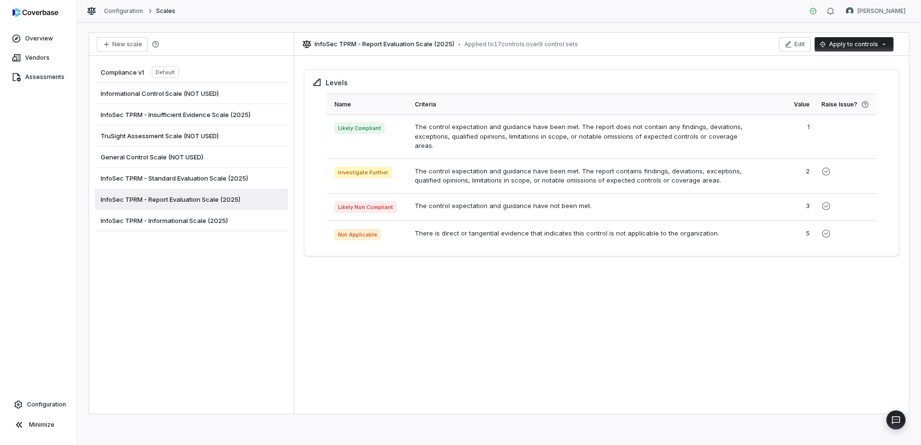
click at [168, 179] on span "InfoSec TPRM - Standard Evaluation Scale (2025)" at bounding box center [174, 178] width 147 height 9
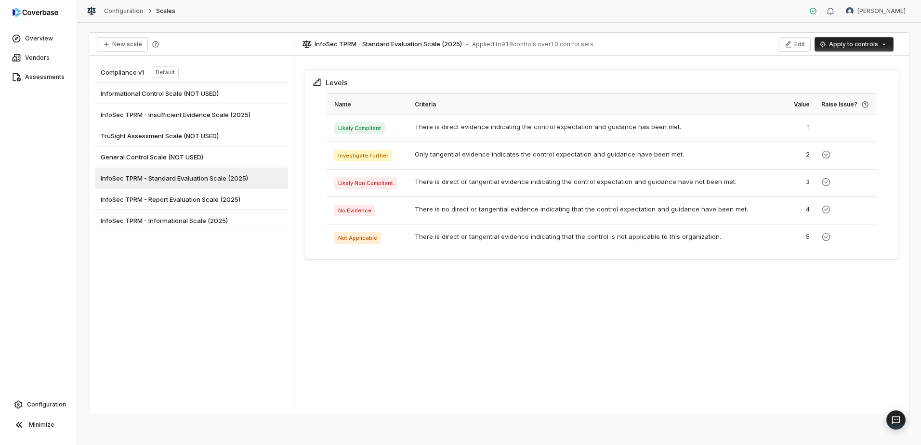
click at [175, 117] on span "InfoSec TPRM - Insufficient Evidence Scale (2025)" at bounding box center [176, 114] width 150 height 9
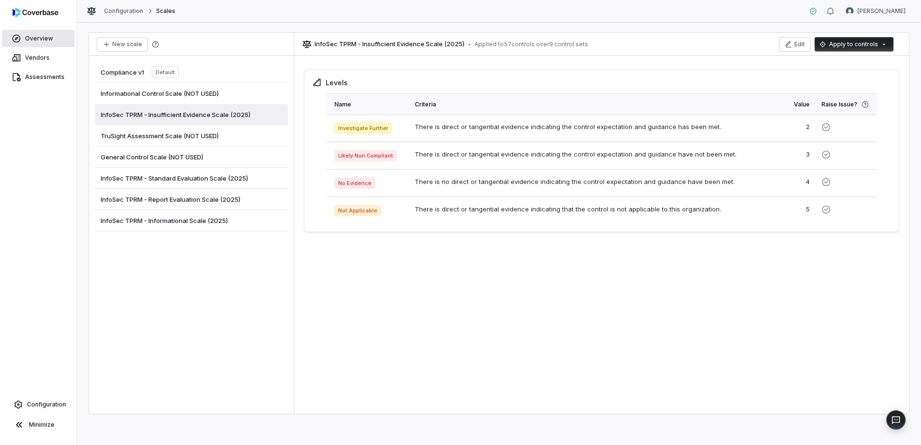
click at [42, 37] on span "Overview" at bounding box center [39, 39] width 28 height 8
